Goal: Task Accomplishment & Management: Use online tool/utility

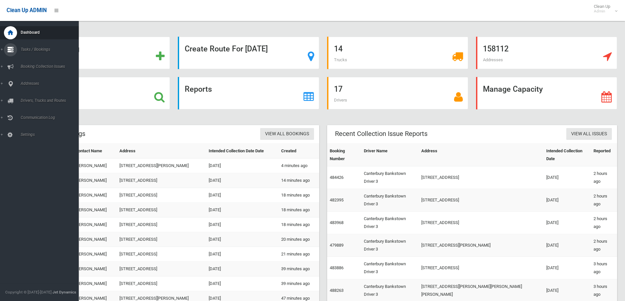
click at [31, 50] on span "Tasks / Bookings" at bounding box center [51, 49] width 65 height 5
click at [28, 97] on span "Search" at bounding box center [48, 97] width 59 height 5
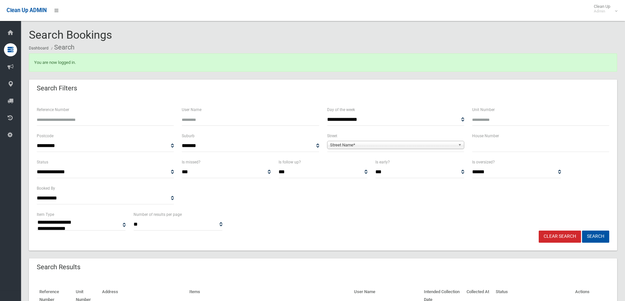
select select
click at [485, 148] on input "text" at bounding box center [540, 146] width 137 height 12
type input "**"
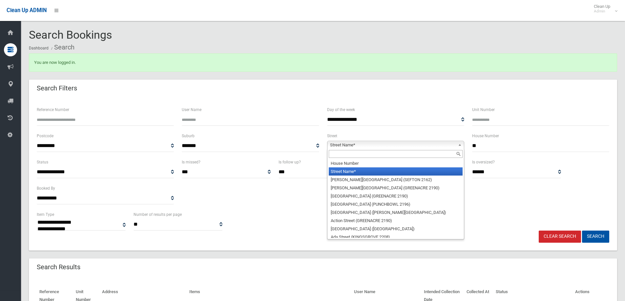
click at [335, 146] on span "Street Name*" at bounding box center [392, 145] width 125 height 8
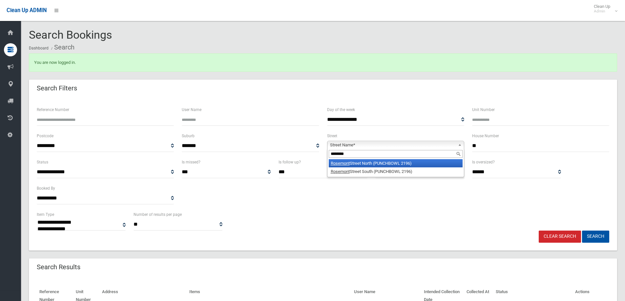
type input "********"
click at [375, 166] on li "Rosemont Street North (PUNCHBOWL 2196)" at bounding box center [396, 163] width 134 height 8
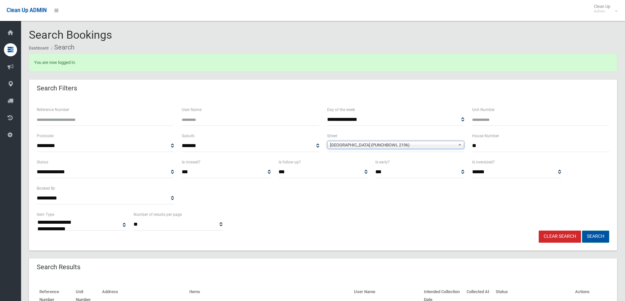
click at [596, 237] on button "Search" at bounding box center [595, 237] width 27 height 12
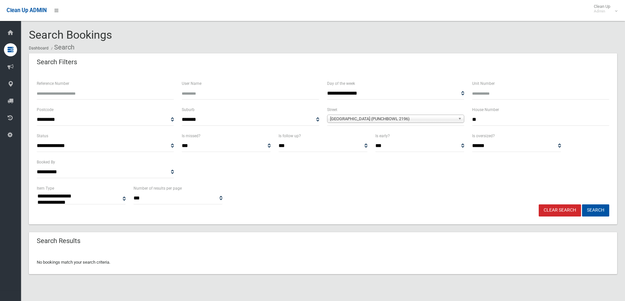
select select
click at [435, 116] on span "Rosemont Street North (PUNCHBOWL 2196)" at bounding box center [392, 119] width 125 height 8
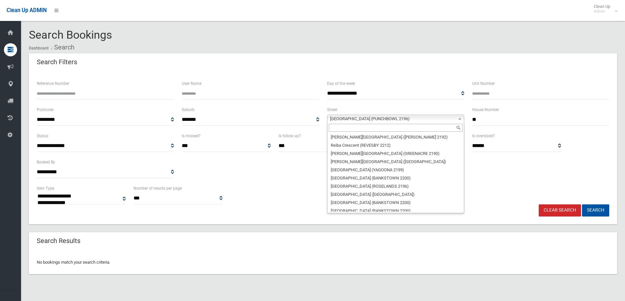
click at [340, 131] on input "text" at bounding box center [396, 128] width 134 height 8
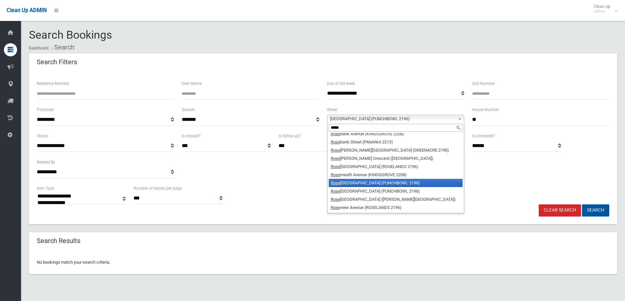
scroll to position [0, 0]
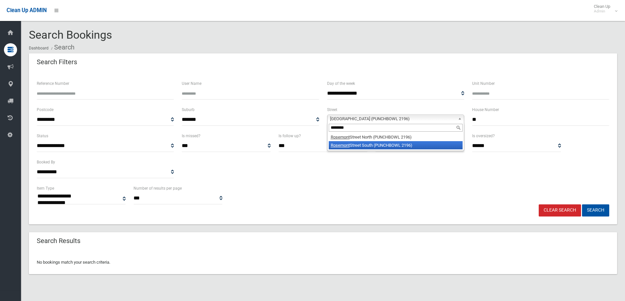
type input "********"
click at [365, 144] on li "Rosemont Street South (PUNCHBOWL 2196)" at bounding box center [396, 145] width 134 height 8
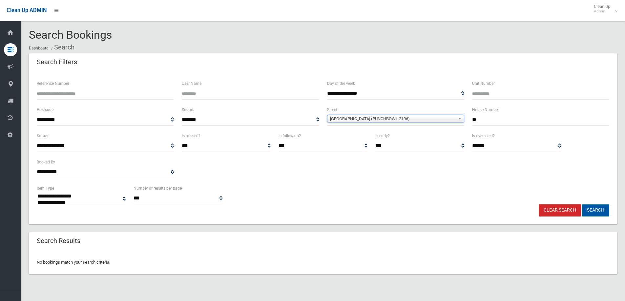
click at [592, 208] on button "Search" at bounding box center [595, 211] width 27 height 12
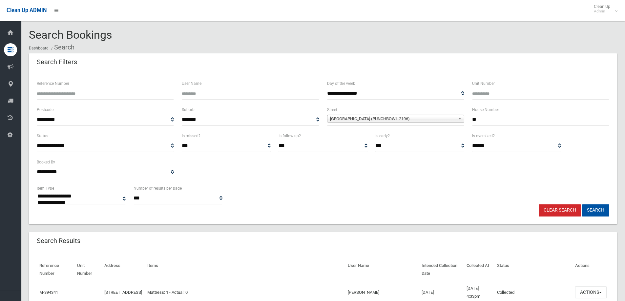
select select
click at [484, 118] on input "**" at bounding box center [540, 120] width 137 height 12
type input "**"
click at [593, 212] on button "Search" at bounding box center [595, 211] width 27 height 12
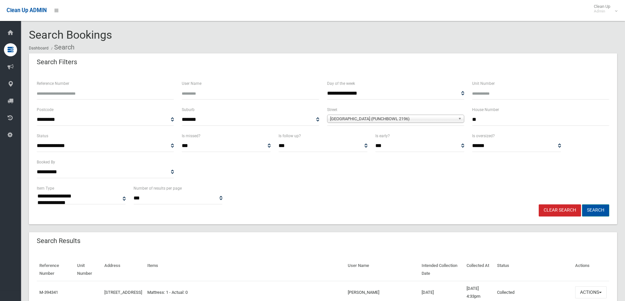
click at [593, 212] on button "Search" at bounding box center [595, 211] width 27 height 12
select select
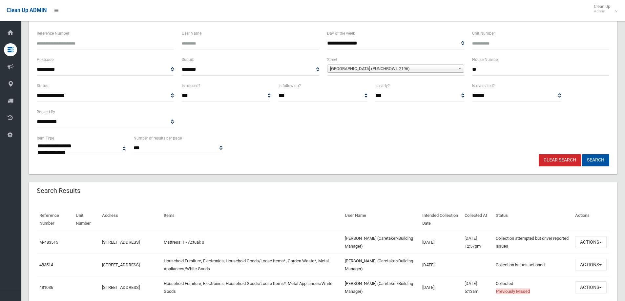
scroll to position [66, 0]
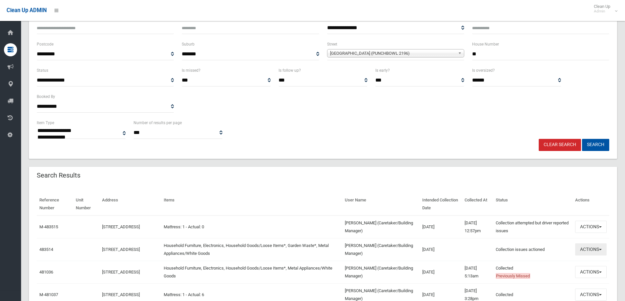
click at [593, 250] on button "Actions" at bounding box center [590, 250] width 31 height 12
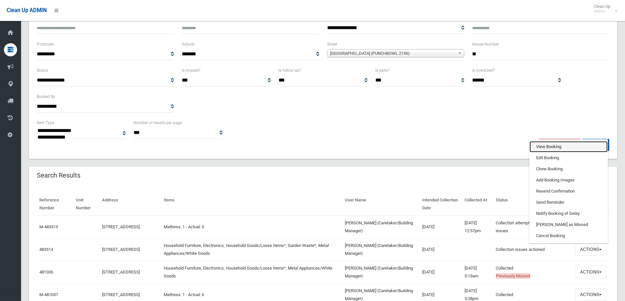
click at [539, 146] on link "View Booking" at bounding box center [568, 146] width 78 height 11
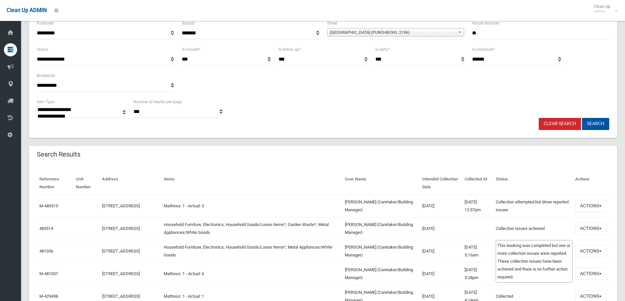
scroll to position [98, 0]
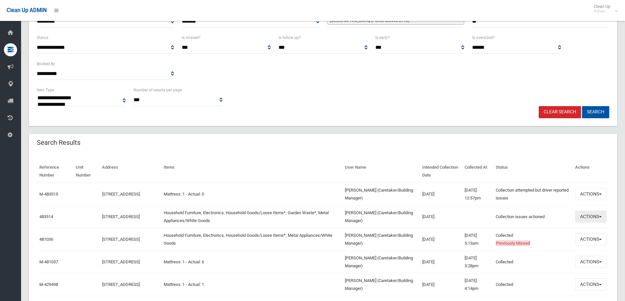
click at [589, 215] on button "Actions" at bounding box center [590, 217] width 31 height 12
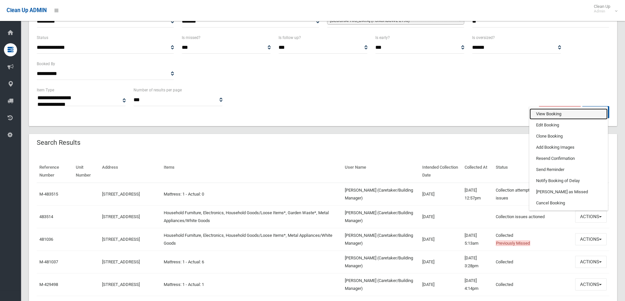
click at [541, 112] on link "View Booking" at bounding box center [568, 114] width 78 height 11
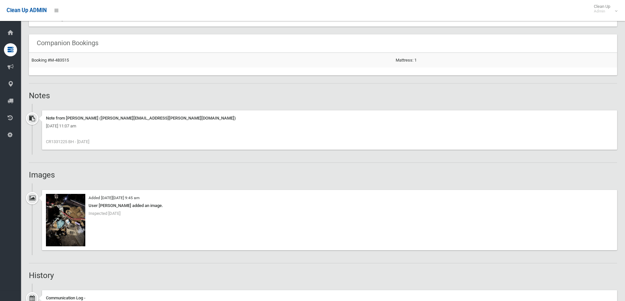
scroll to position [426, 0]
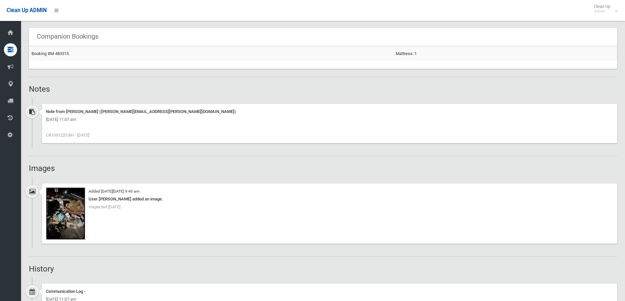
click at [63, 217] on img at bounding box center [65, 214] width 39 height 52
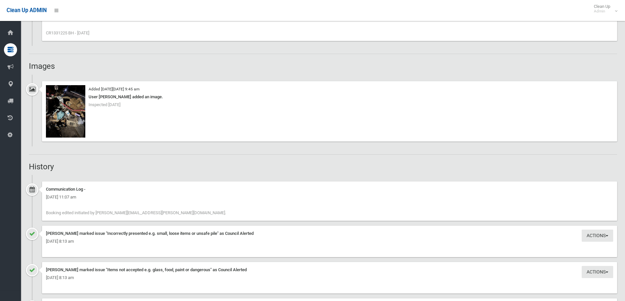
scroll to position [525, 0]
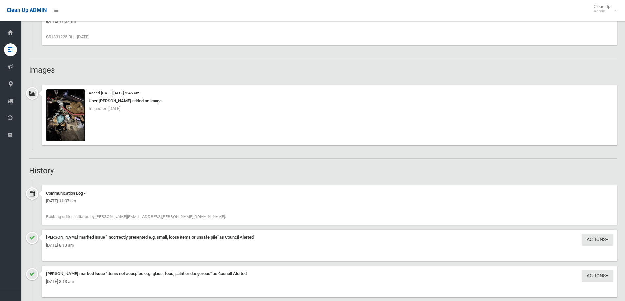
click at [65, 114] on img at bounding box center [65, 115] width 39 height 52
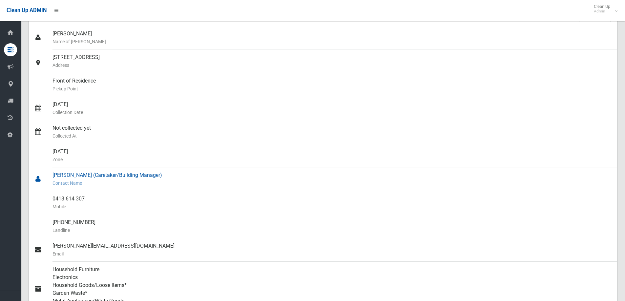
scroll to position [0, 0]
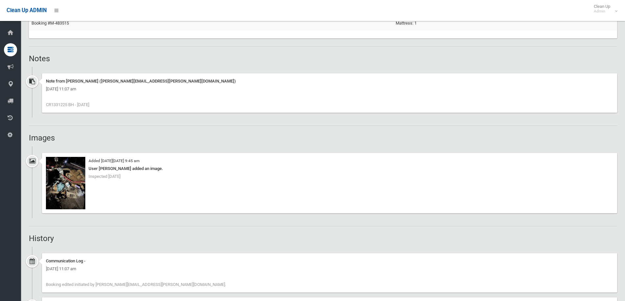
scroll to position [459, 0]
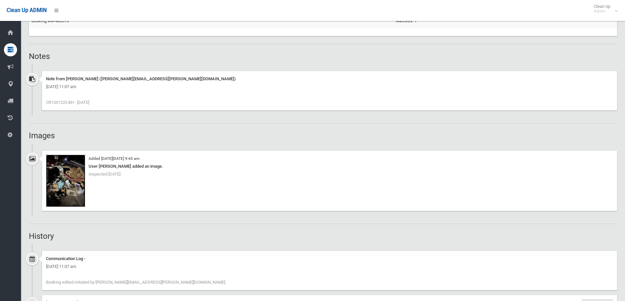
click at [64, 186] on img at bounding box center [65, 181] width 39 height 52
